Goal: Information Seeking & Learning: Learn about a topic

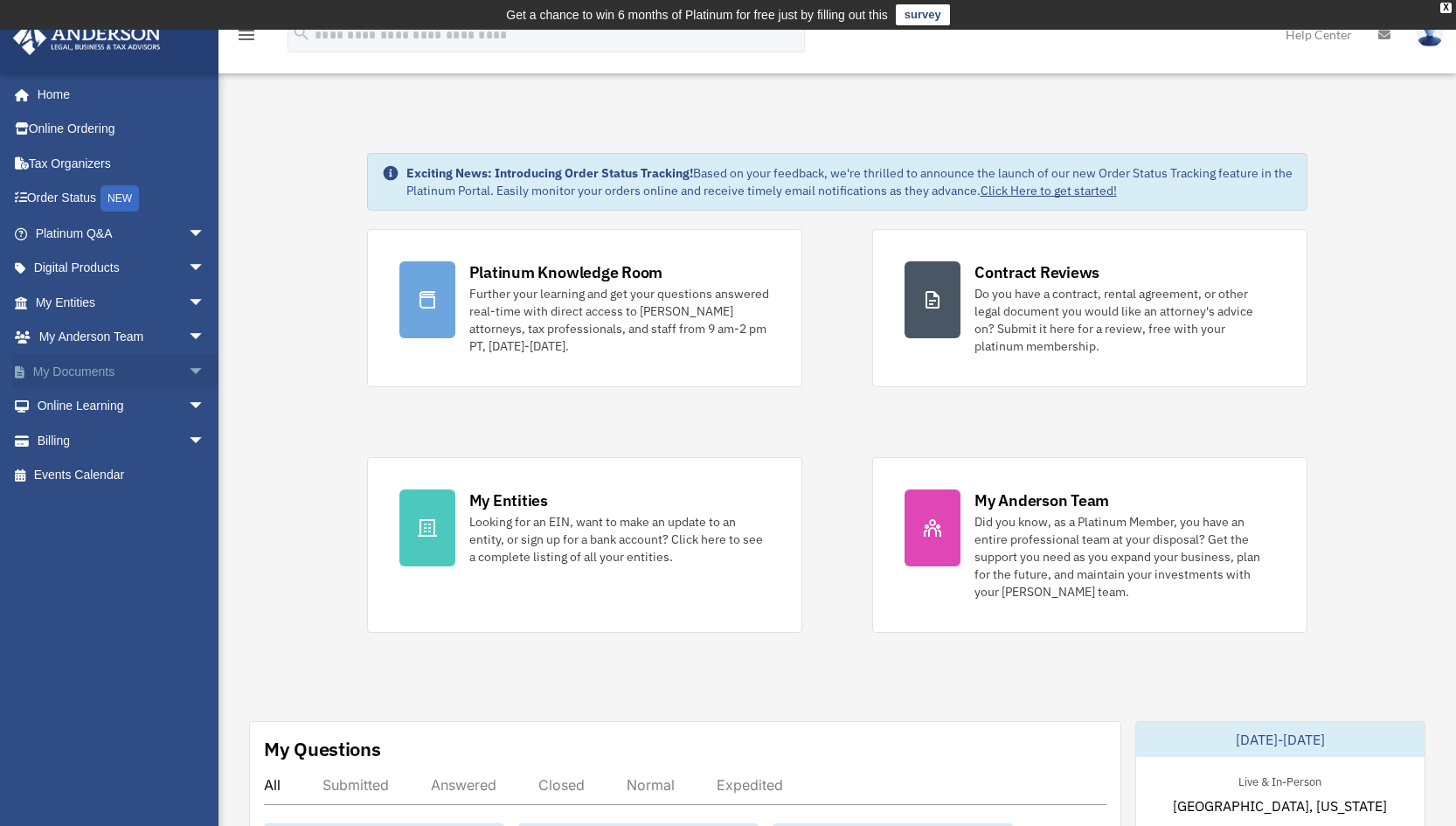
click at [67, 376] on link "My Documents arrow_drop_down" at bounding box center [122, 371] width 220 height 35
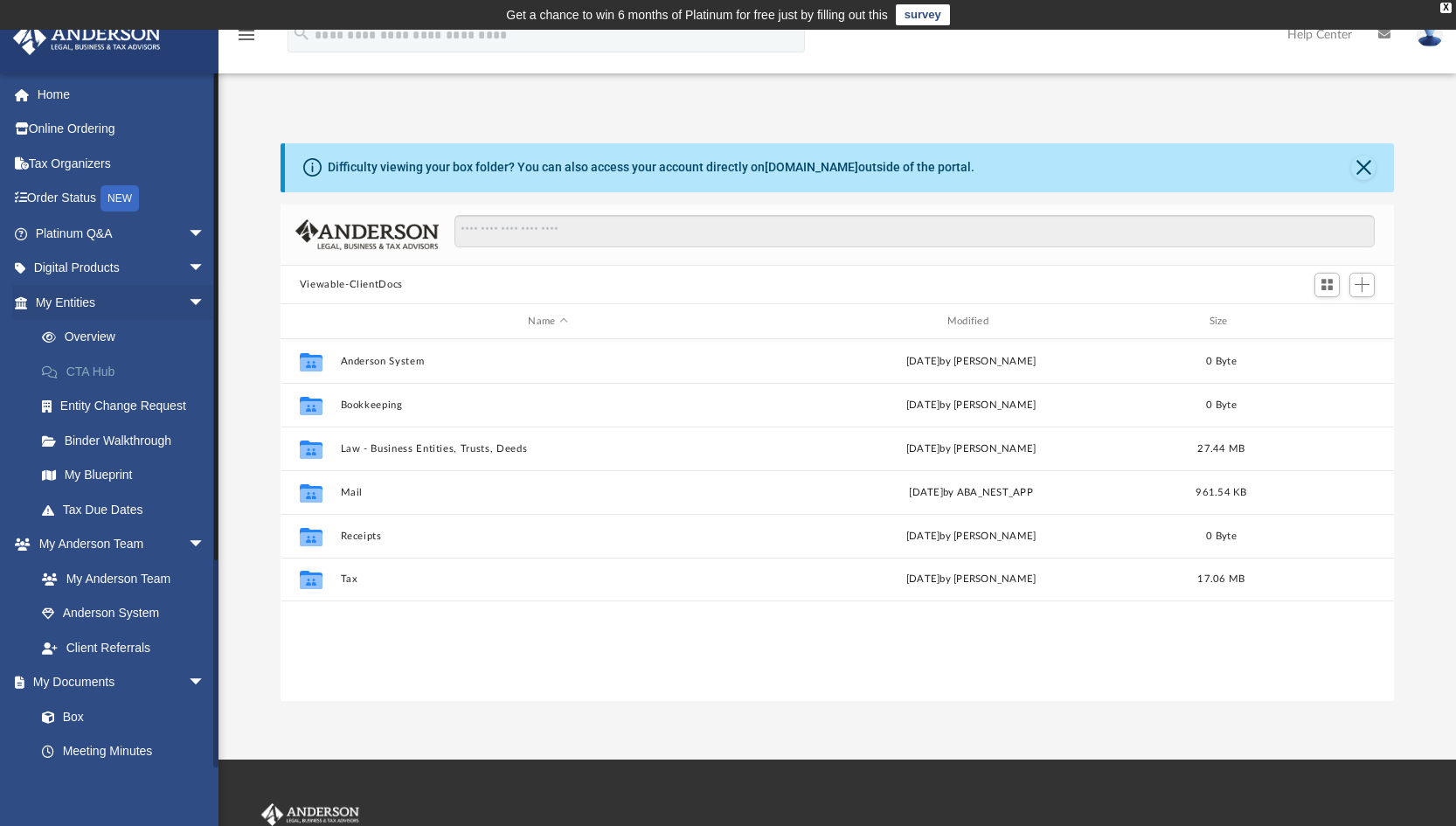
scroll to position [385, 1101]
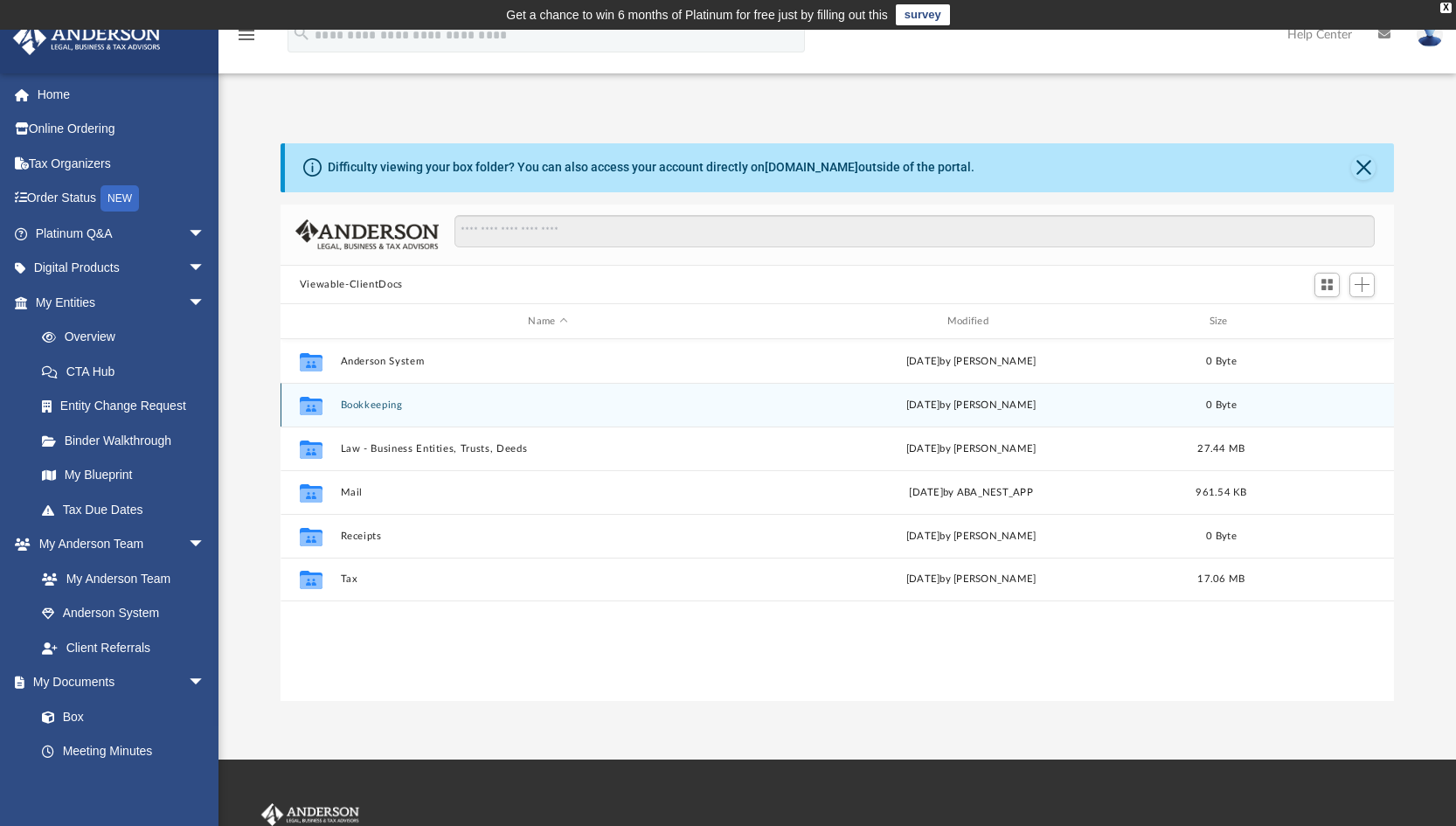
click at [356, 395] on div "Collaborated Folder Bookkeeping [DATE] by [PERSON_NAME] 0 Byte" at bounding box center [836, 405] width 1113 height 44
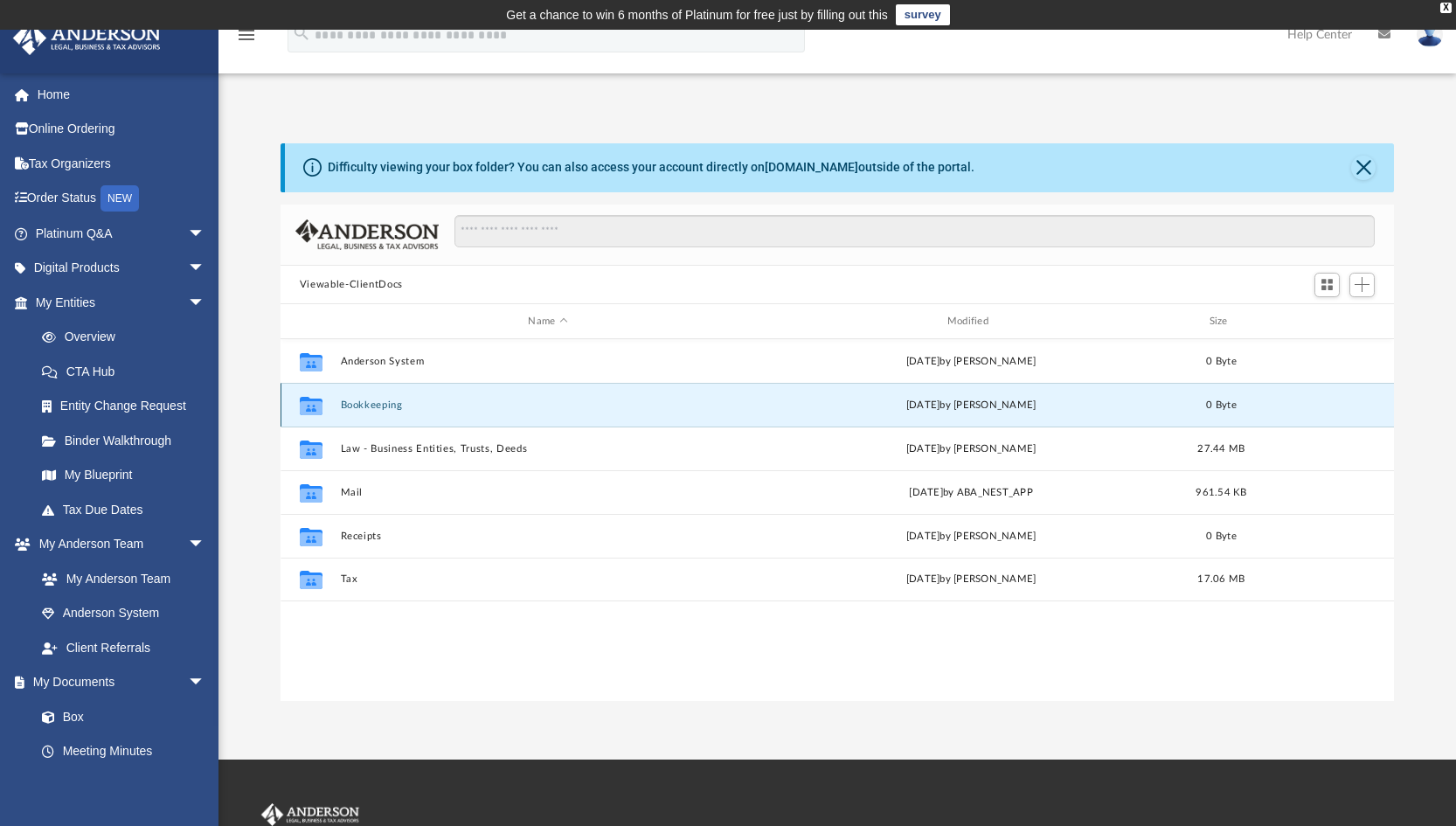
click at [361, 402] on button "Bookkeeping" at bounding box center [547, 405] width 415 height 11
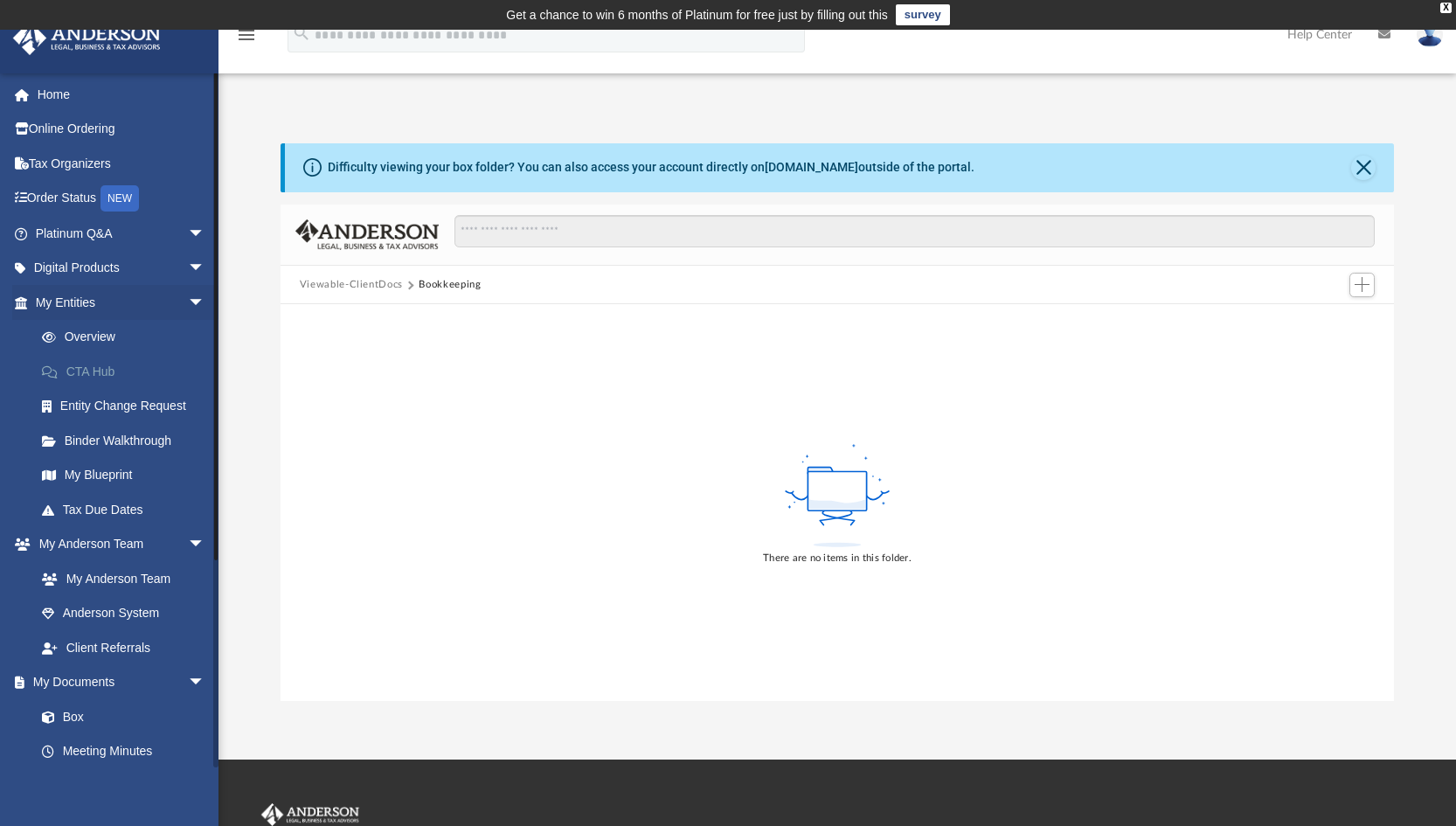
click at [81, 375] on link "CTA Hub" at bounding box center [128, 371] width 207 height 35
click at [75, 374] on link "CTA Hub" at bounding box center [128, 371] width 207 height 35
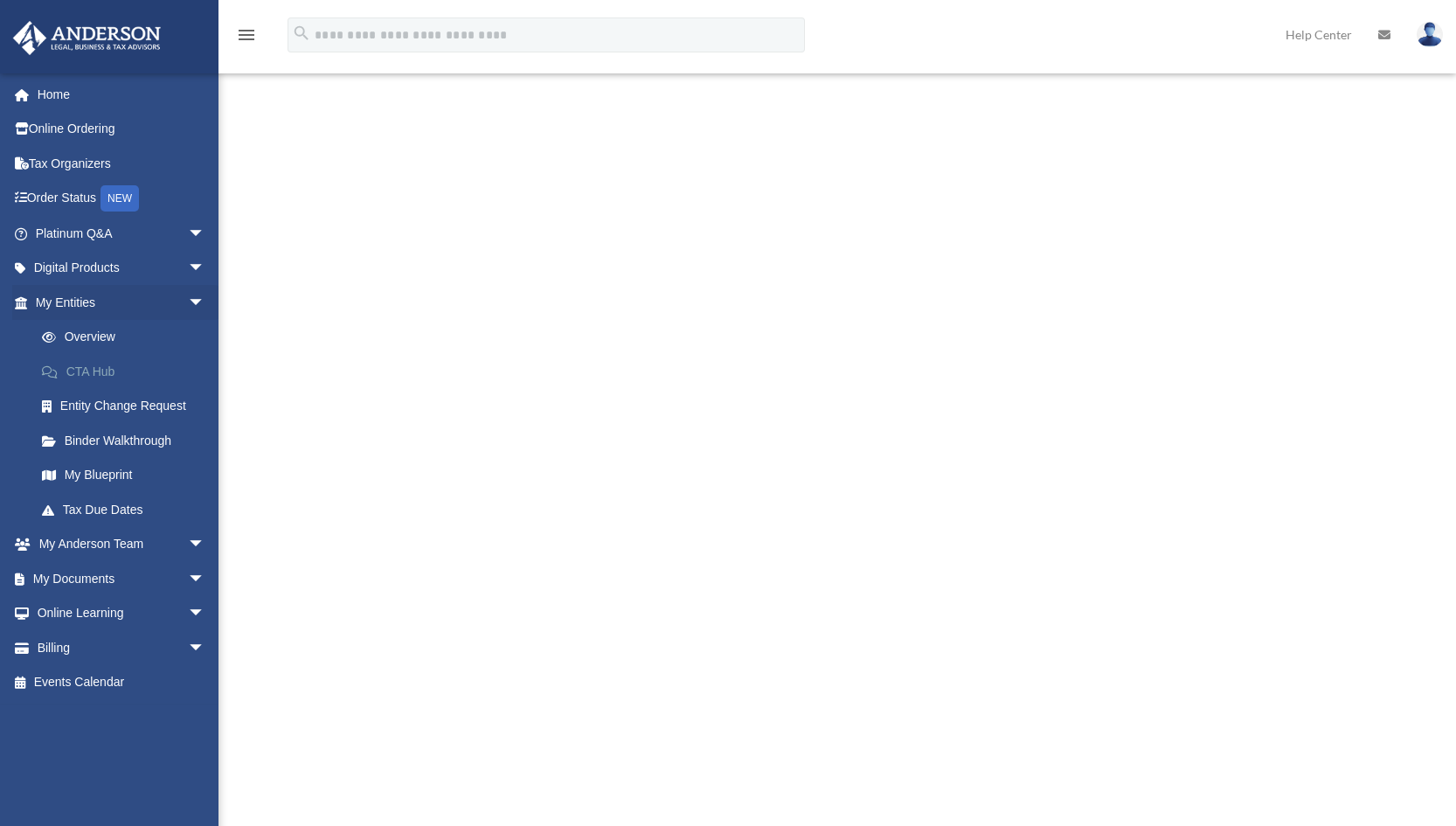
scroll to position [437, 0]
click at [60, 243] on link "Platinum Q&A arrow_drop_down" at bounding box center [122, 233] width 220 height 35
click at [188, 230] on span "arrow_drop_down" at bounding box center [205, 234] width 35 height 36
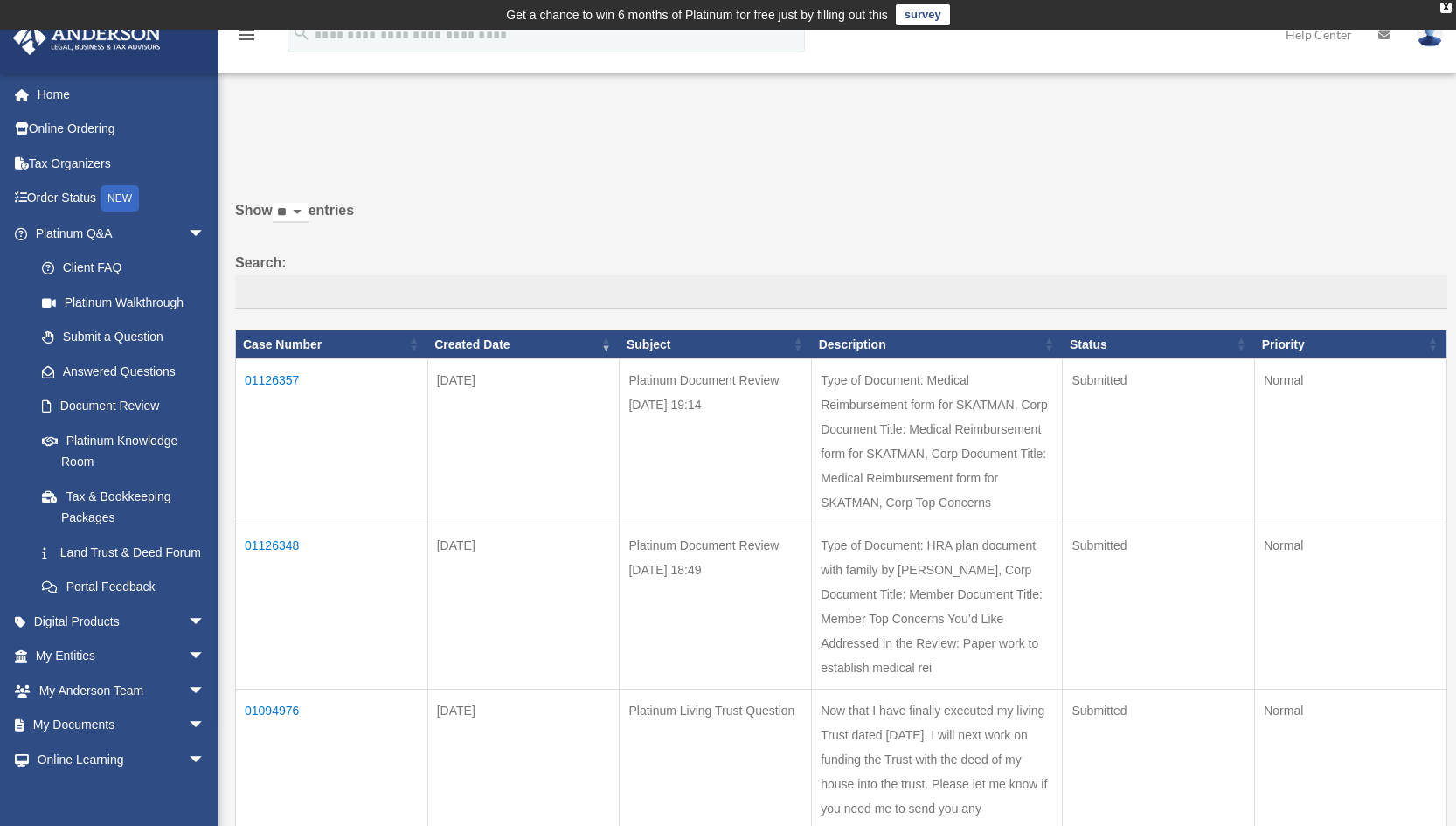
click at [265, 379] on td "01126357" at bounding box center [332, 442] width 192 height 165
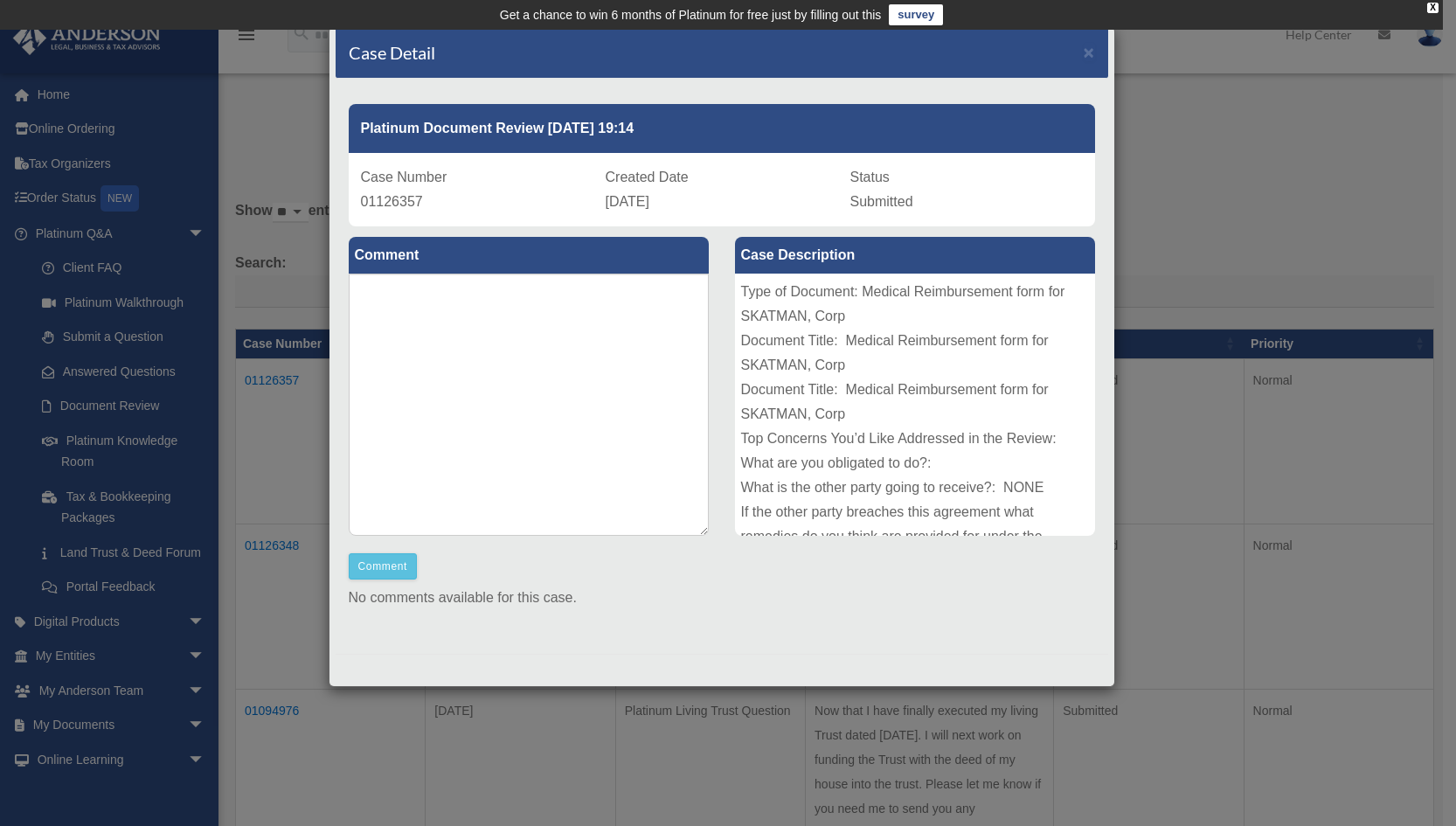
scroll to position [7, 0]
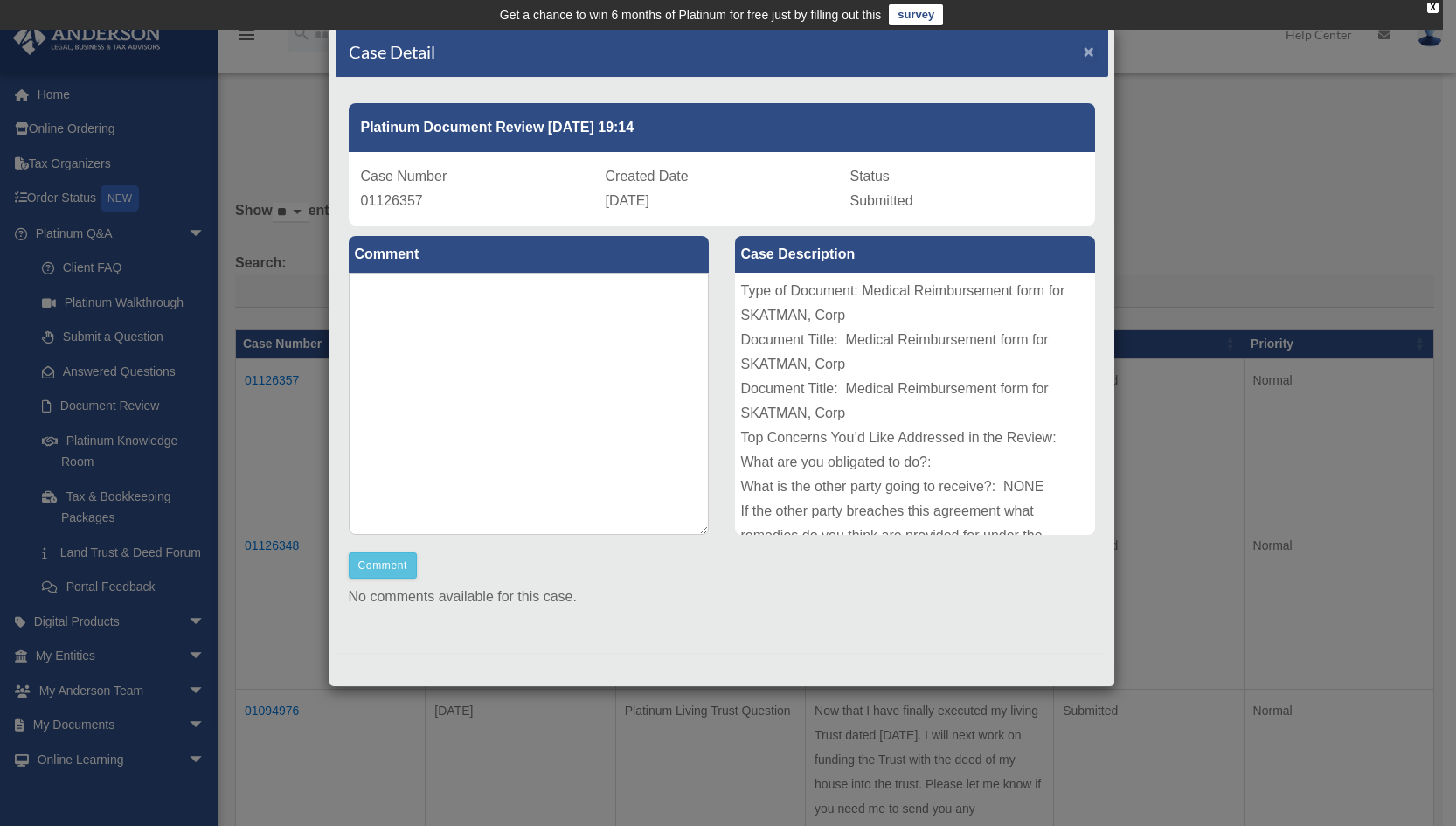
click at [1083, 52] on span "×" at bounding box center [1089, 50] width 11 height 20
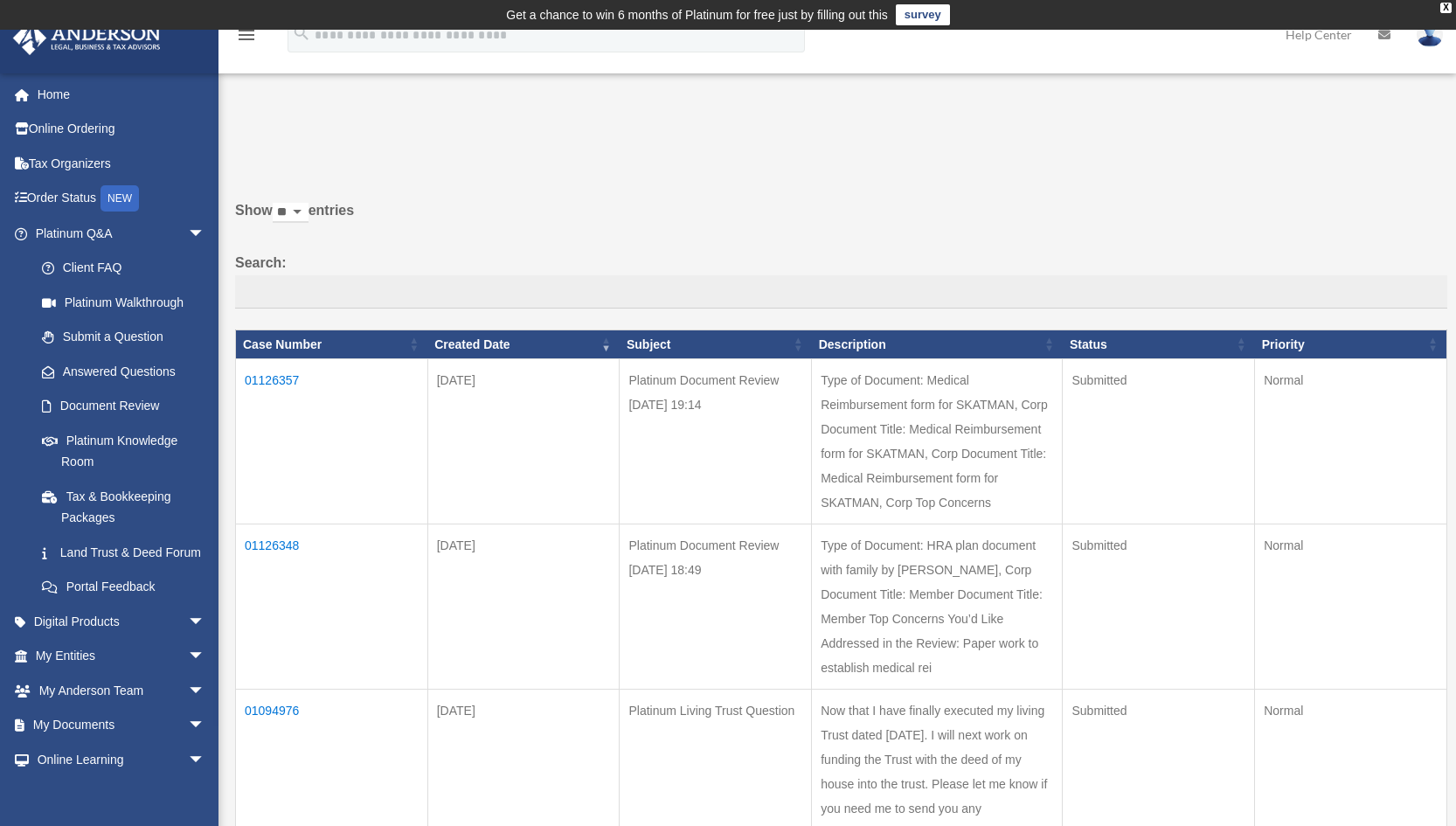
click at [283, 567] on td "01126348" at bounding box center [332, 607] width 192 height 165
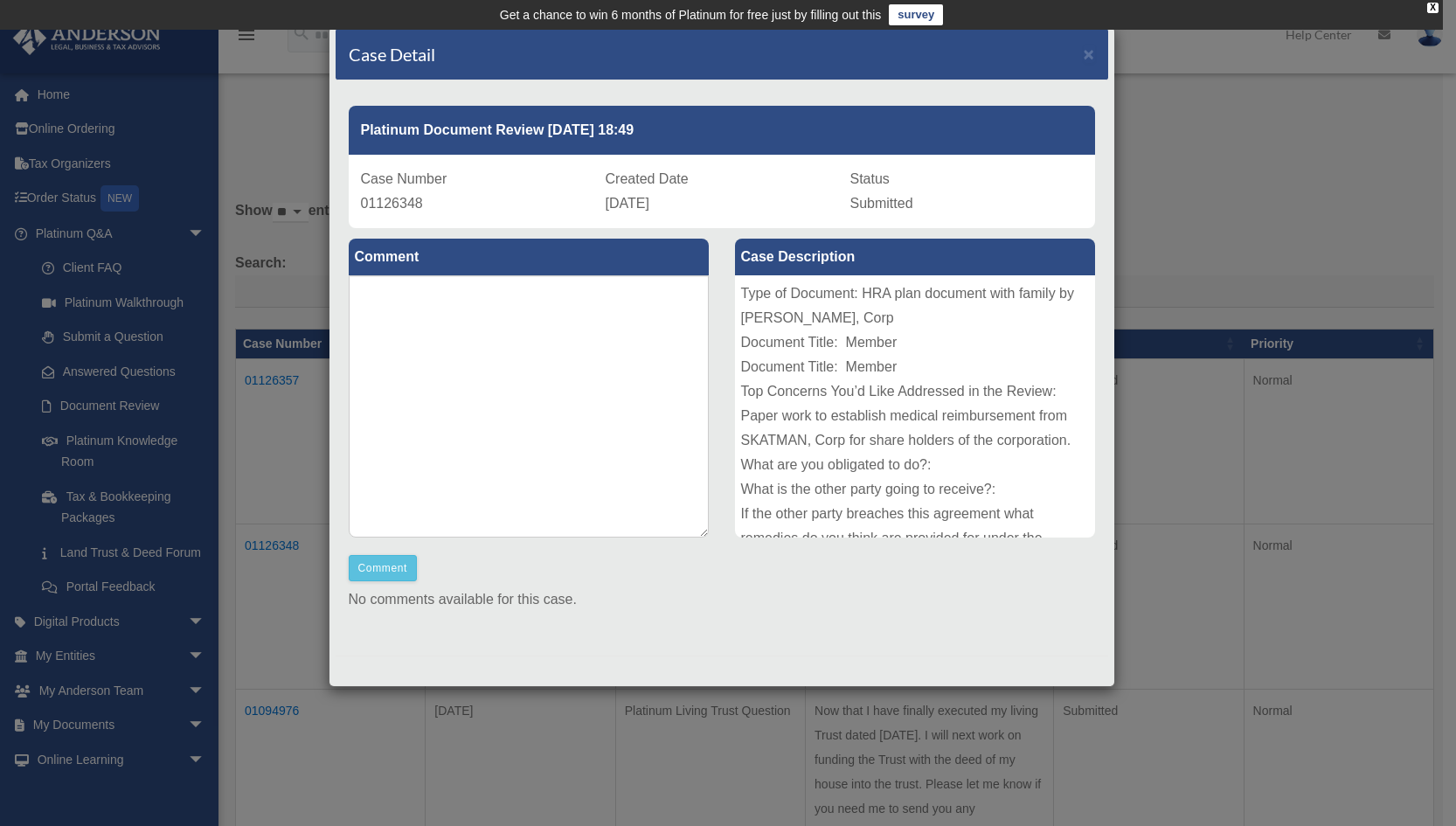
scroll to position [0, 0]
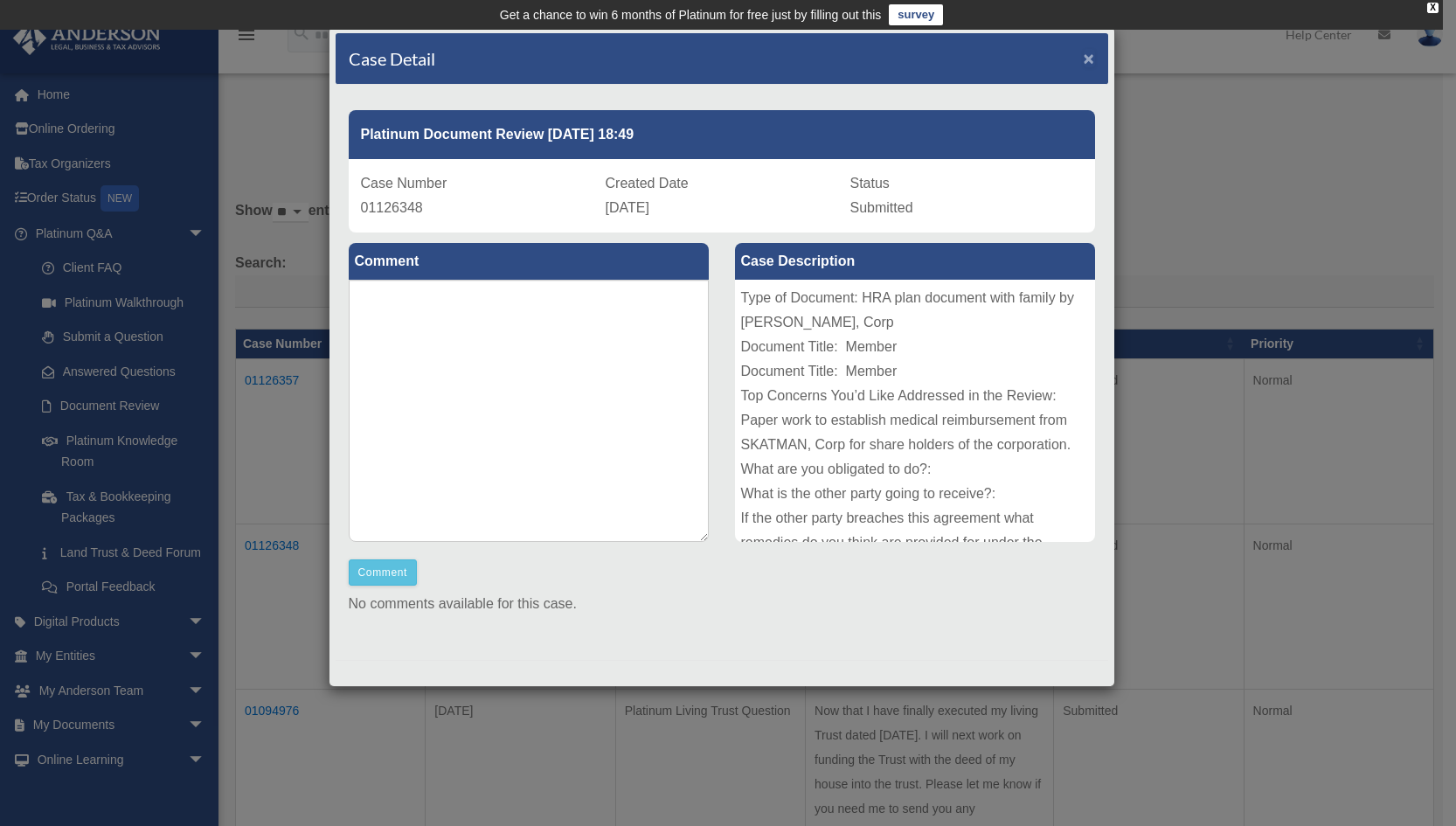
click at [1083, 50] on span "×" at bounding box center [1089, 58] width 11 height 20
